Goal: Go to known website

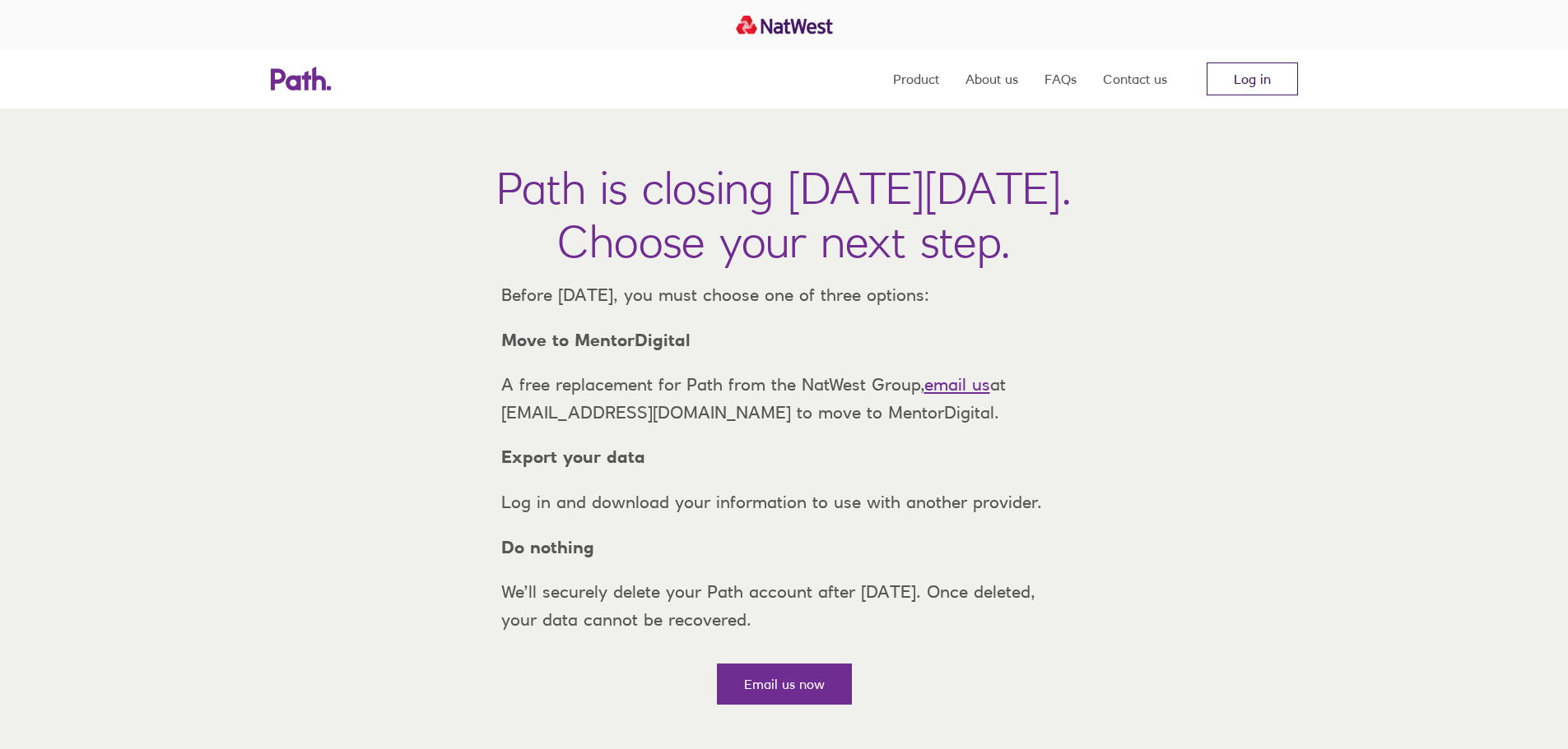
click at [1257, 71] on link "Log in" at bounding box center [1251, 79] width 91 height 33
